Goal: Ask a question

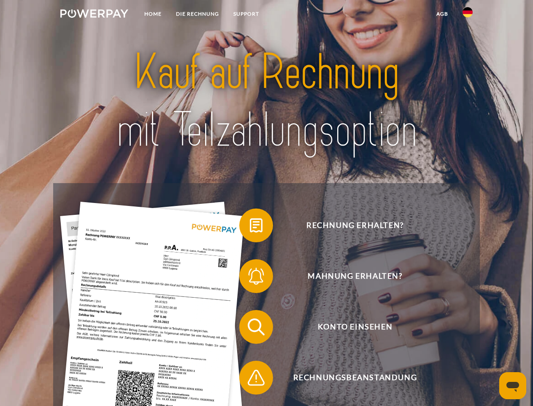
click at [94, 15] on img at bounding box center [94, 13] width 68 height 8
click at [468, 15] on img at bounding box center [468, 12] width 10 height 10
click at [442, 14] on link "agb" at bounding box center [443, 13] width 26 height 15
click at [250, 227] on span at bounding box center [244, 225] width 42 height 42
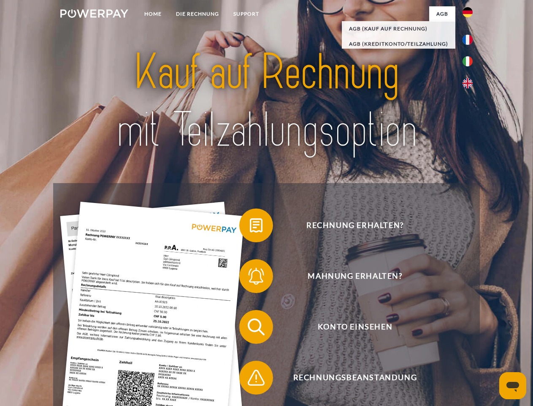
click at [250, 278] on span at bounding box center [244, 276] width 42 height 42
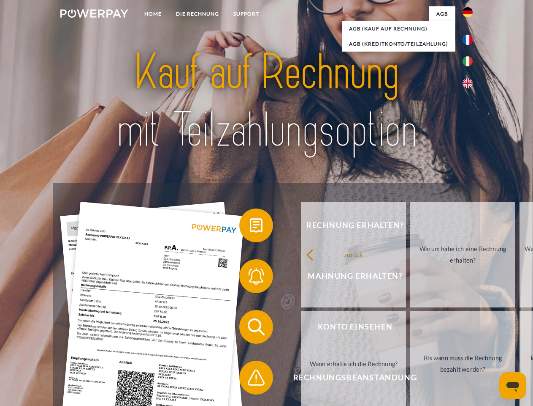
click at [411, 328] on link "Bis wann muss die Rechnung bezahlt werden?" at bounding box center [463, 363] width 105 height 106
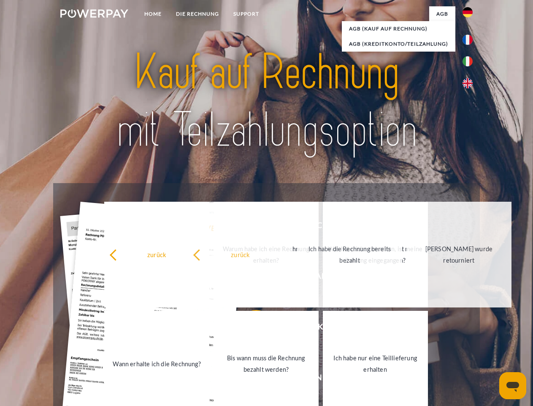
click at [323, 379] on link "Ich habe nur eine Teillieferung erhalten" at bounding box center [375, 363] width 105 height 106
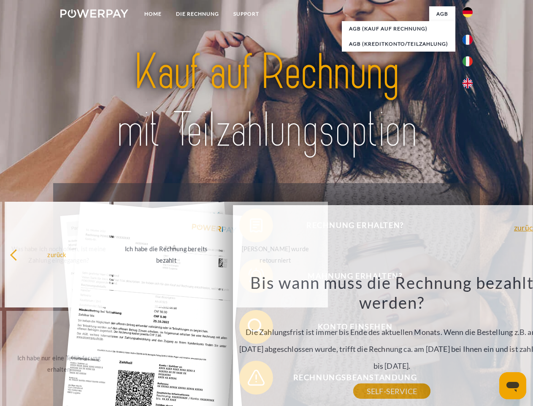
click at [513, 385] on icon "Messaging-Fenster öffnen" at bounding box center [513, 386] width 13 height 10
